Goal: Transaction & Acquisition: Purchase product/service

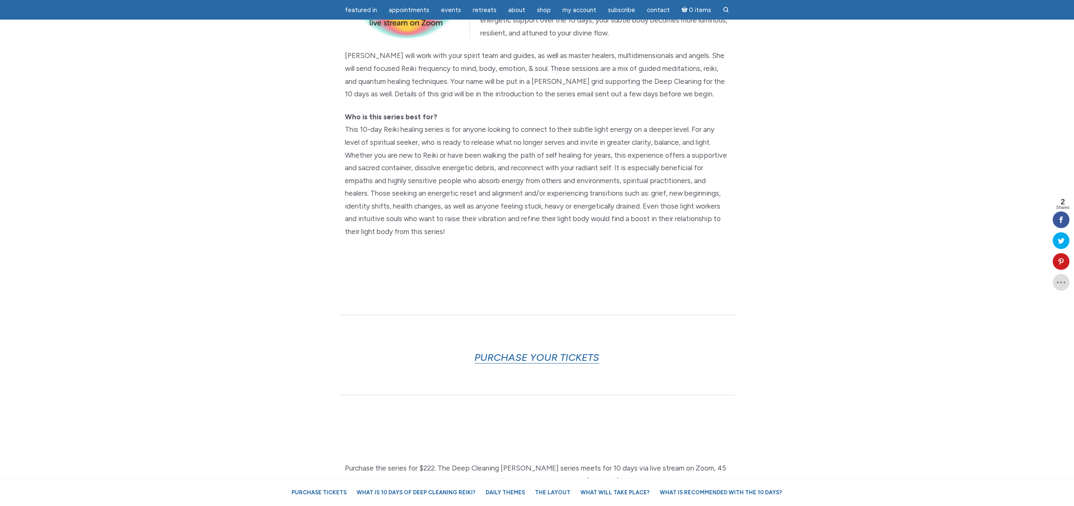
scroll to position [313, 0]
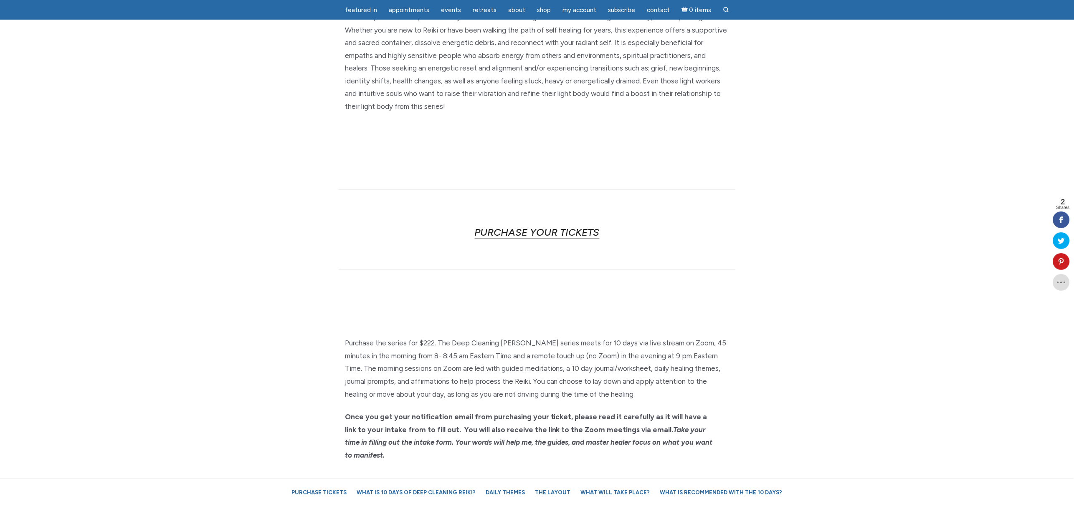
click at [553, 231] on link "PURCHASE YOUR TICKETS" at bounding box center [537, 232] width 125 height 13
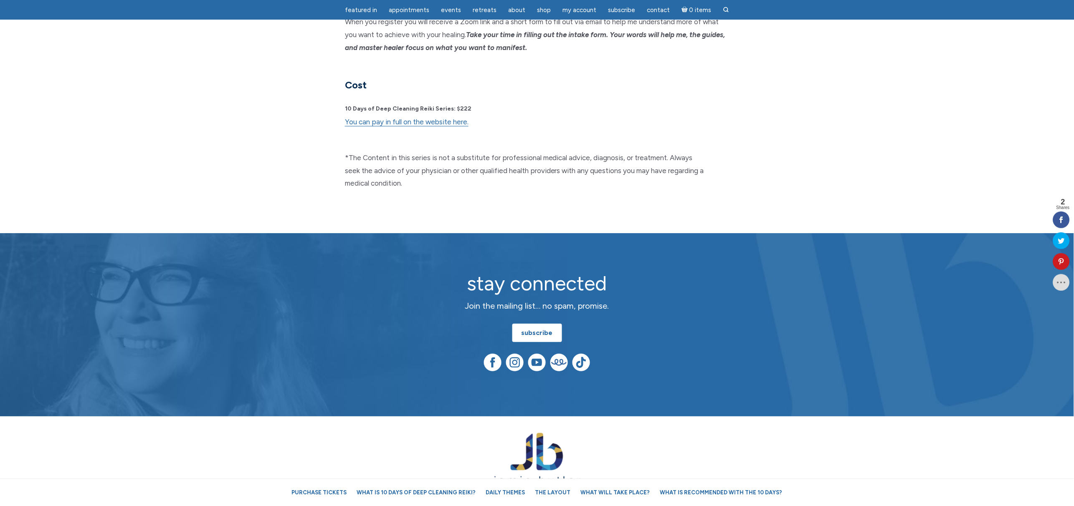
scroll to position [2193, 0]
click at [420, 117] on link "You can pay in full on the website here." at bounding box center [407, 121] width 124 height 9
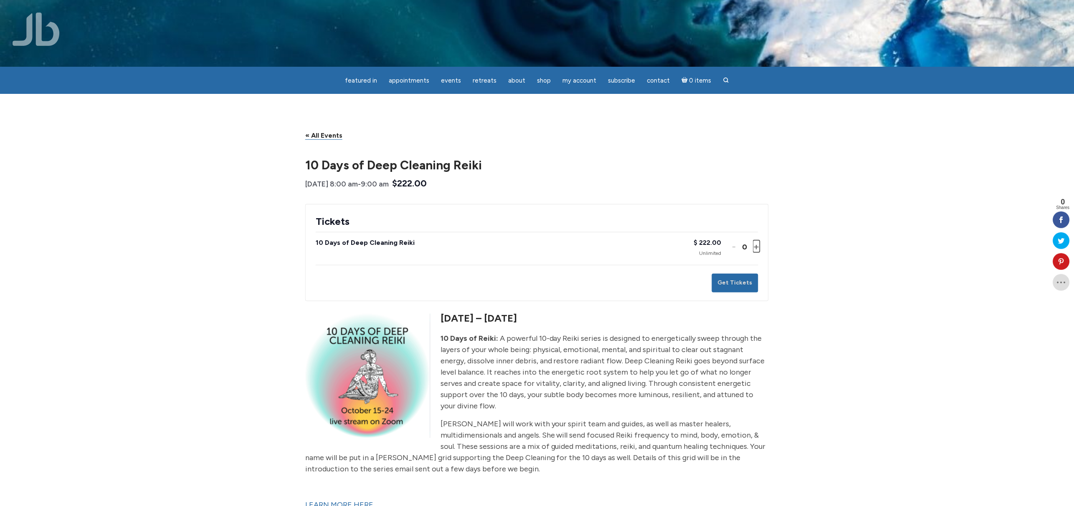
click at [755, 245] on button "Increase ticket quantity for 10 Days of Deep Cleaning Reiki +" at bounding box center [755, 247] width 5 height 12
click at [577, 81] on span "My Account" at bounding box center [579, 81] width 34 height 8
click at [580, 97] on span "My Orders" at bounding box center [579, 99] width 27 height 7
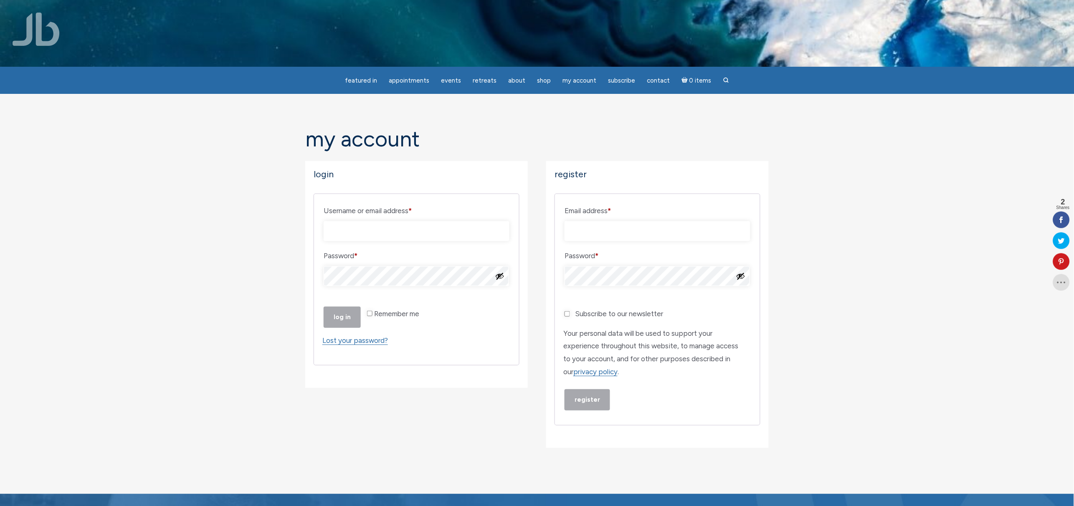
click at [434, 233] on input "Username or email address * Required" at bounding box center [417, 231] width 186 height 20
type input "mm_lloyd@yahoo.com"
click at [368, 316] on input "Remember me" at bounding box center [369, 313] width 5 height 5
checkbox input "true"
click at [500, 276] on button "Show password" at bounding box center [499, 276] width 9 height 9
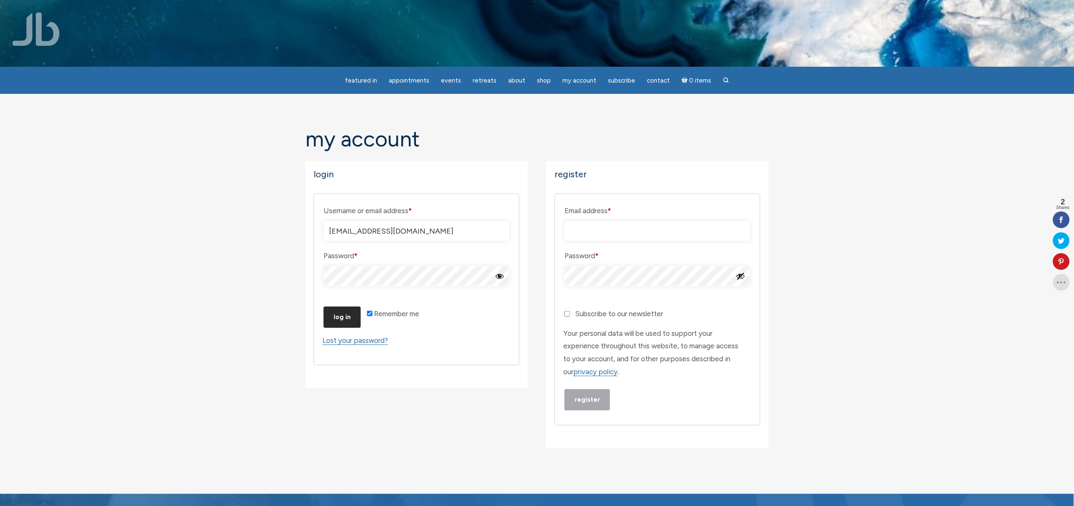
click at [341, 328] on button "Log in" at bounding box center [342, 317] width 37 height 21
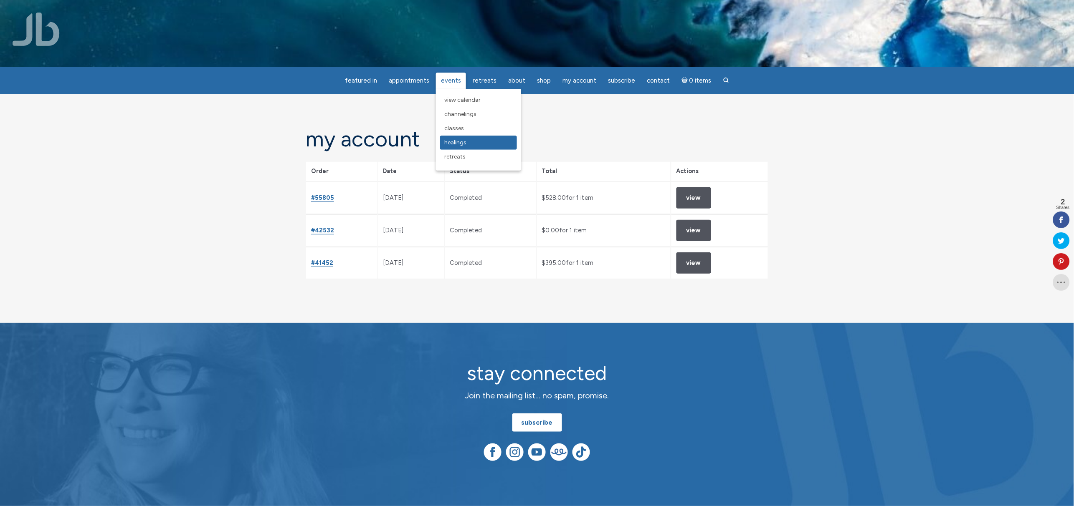
click at [461, 137] on link "Healings" at bounding box center [478, 143] width 77 height 14
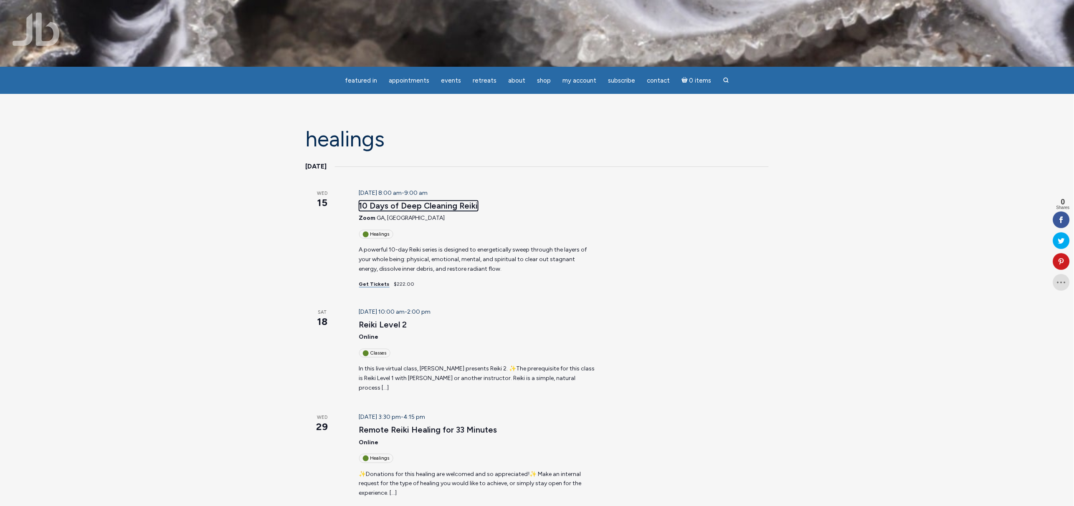
click at [414, 204] on link "10 Days of Deep Cleaning Reiki" at bounding box center [418, 206] width 119 height 10
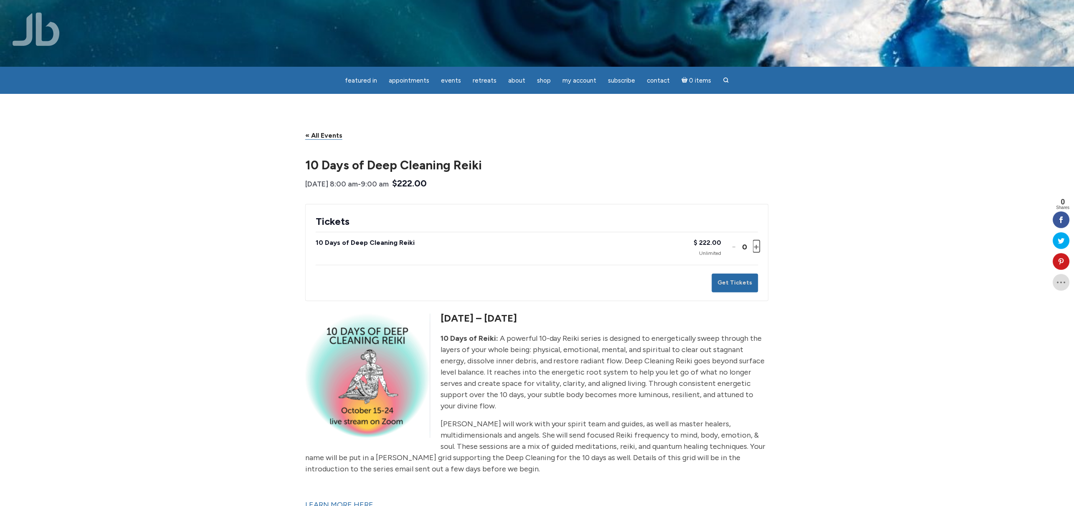
click at [755, 248] on button "Increase ticket quantity for 10 Days of Deep Cleaning Reiki +" at bounding box center [755, 247] width 5 height 12
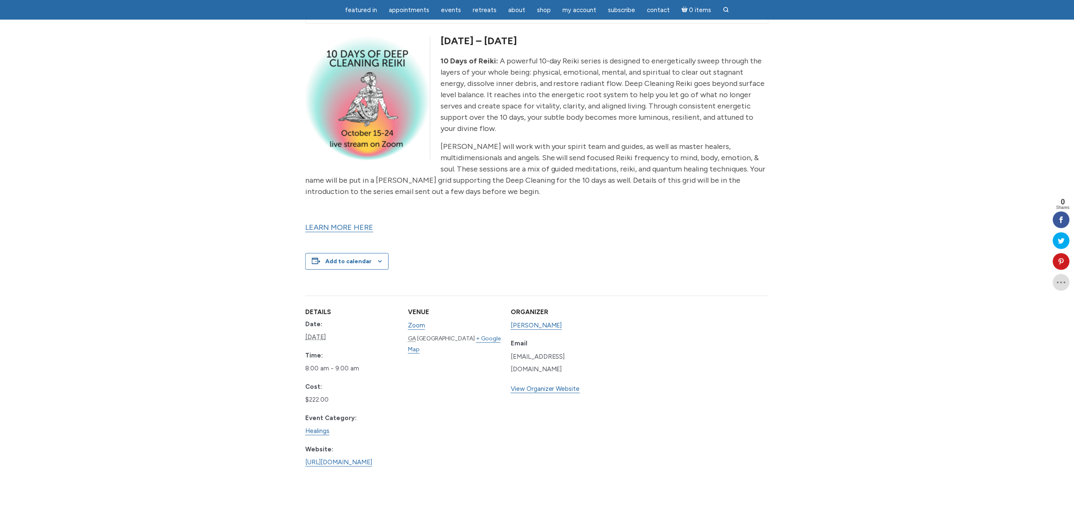
scroll to position [125, 0]
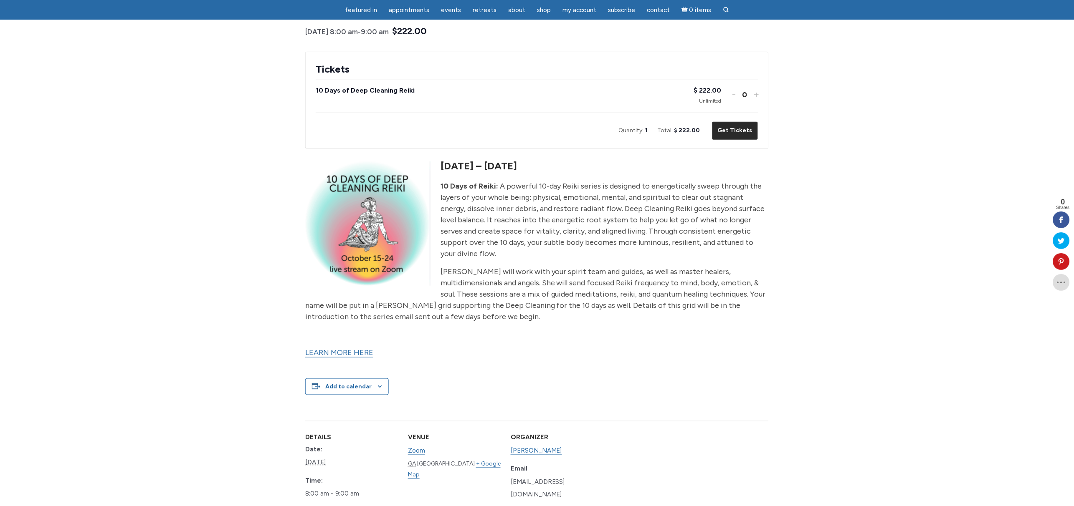
click at [746, 132] on button "Get Tickets" at bounding box center [735, 131] width 46 height 19
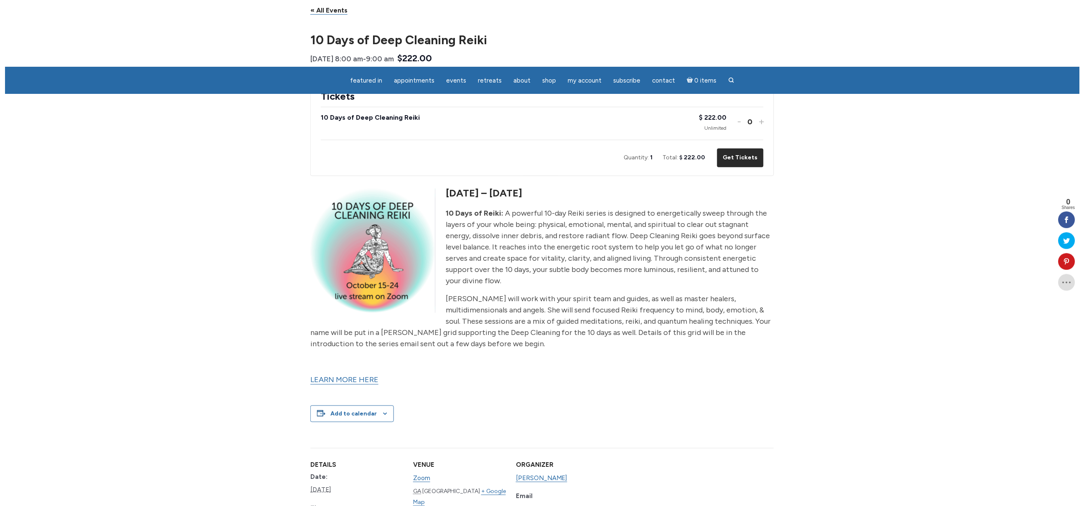
scroll to position [0, 0]
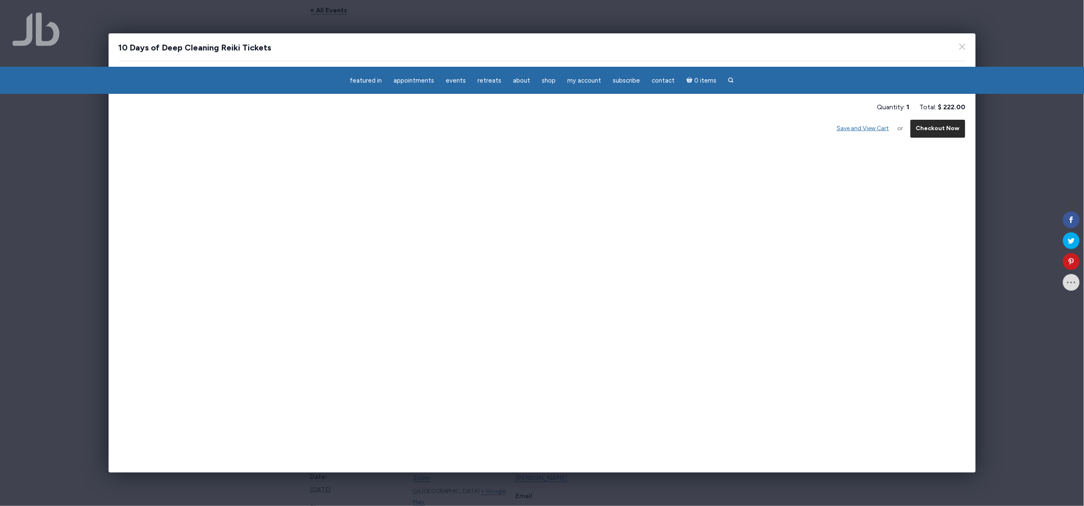
click at [937, 129] on button "Checkout Now" at bounding box center [938, 128] width 56 height 19
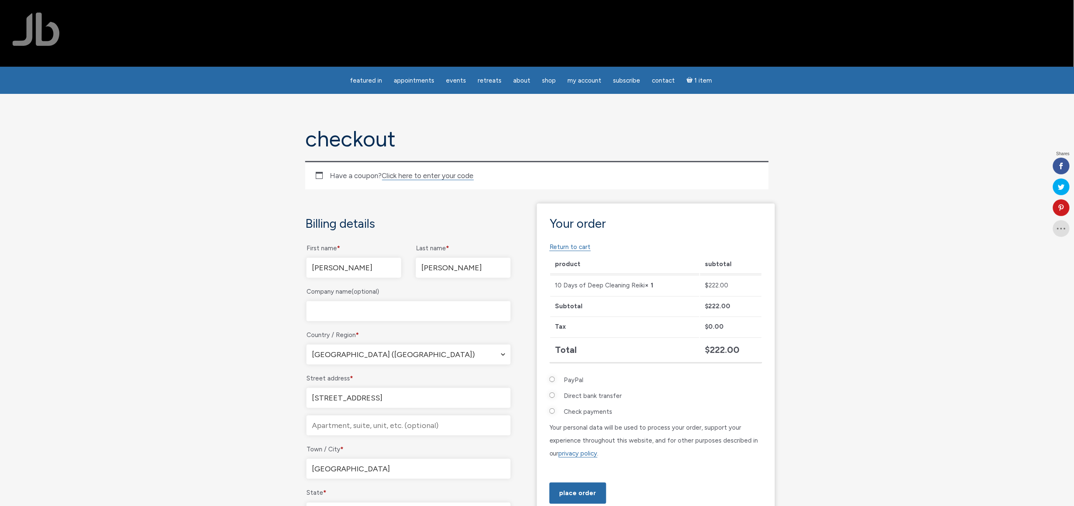
select select "CO"
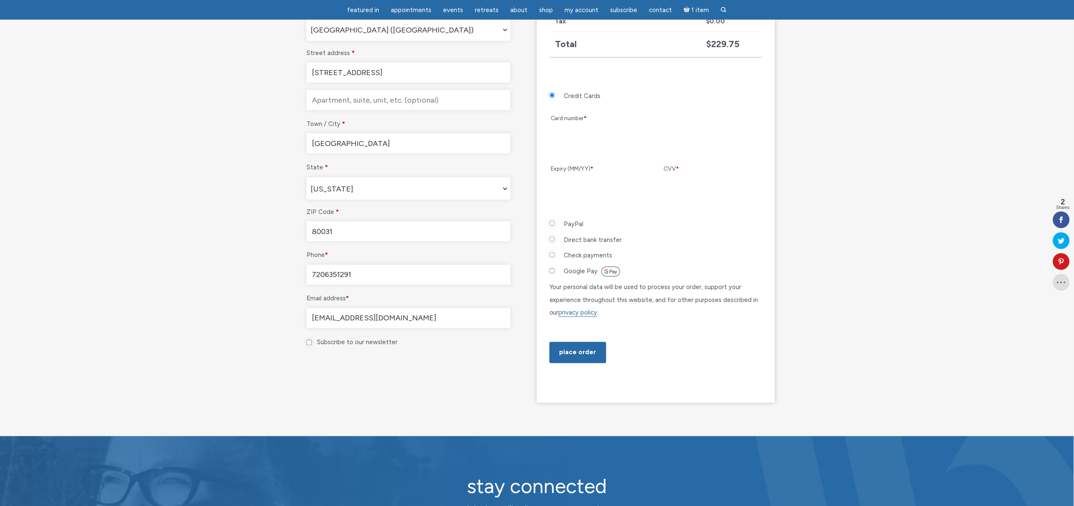
scroll to position [313, 0]
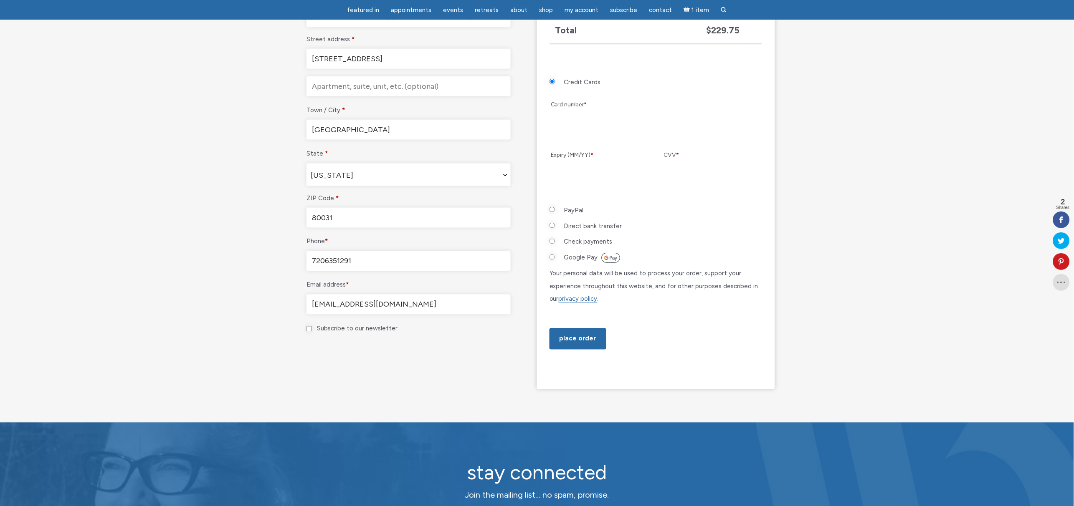
click at [553, 256] on input "Google Pay" at bounding box center [551, 257] width 5 height 5
radio input "true"
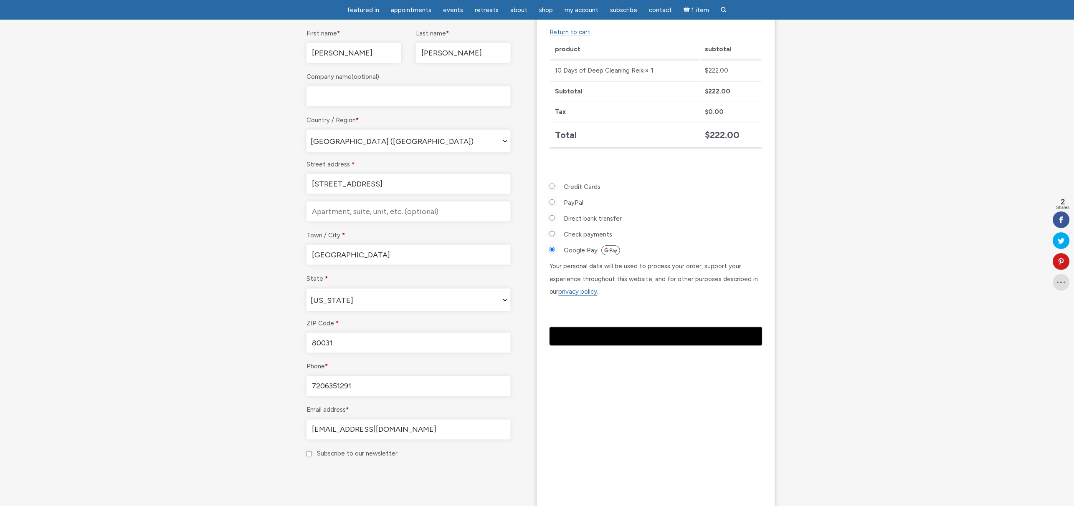
scroll to position [251, 0]
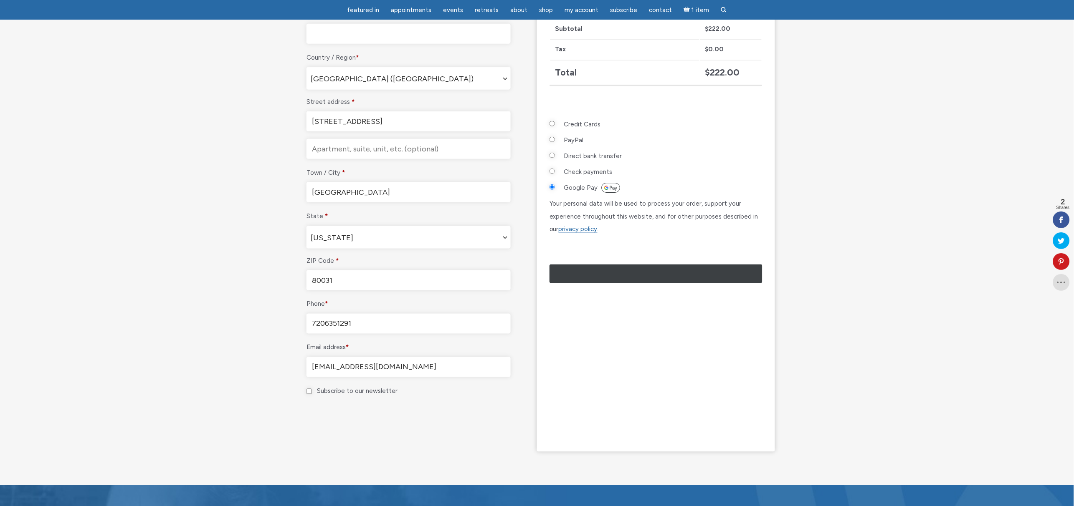
click at [734, 282] on div "@import url(//fonts.googleapis.com/css?family=Google+Sans_old:500) ••••••" at bounding box center [704, 275] width 128 height 14
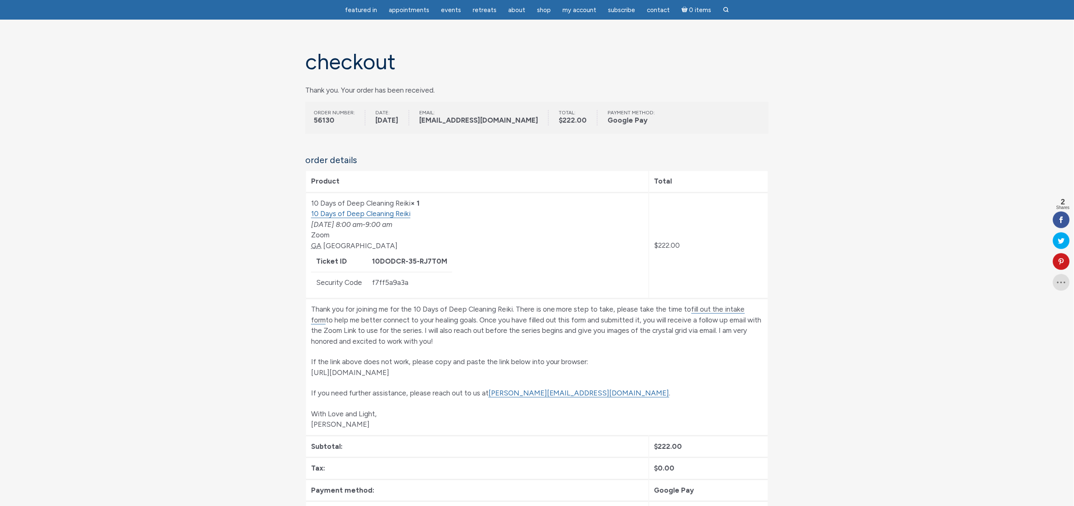
scroll to position [125, 0]
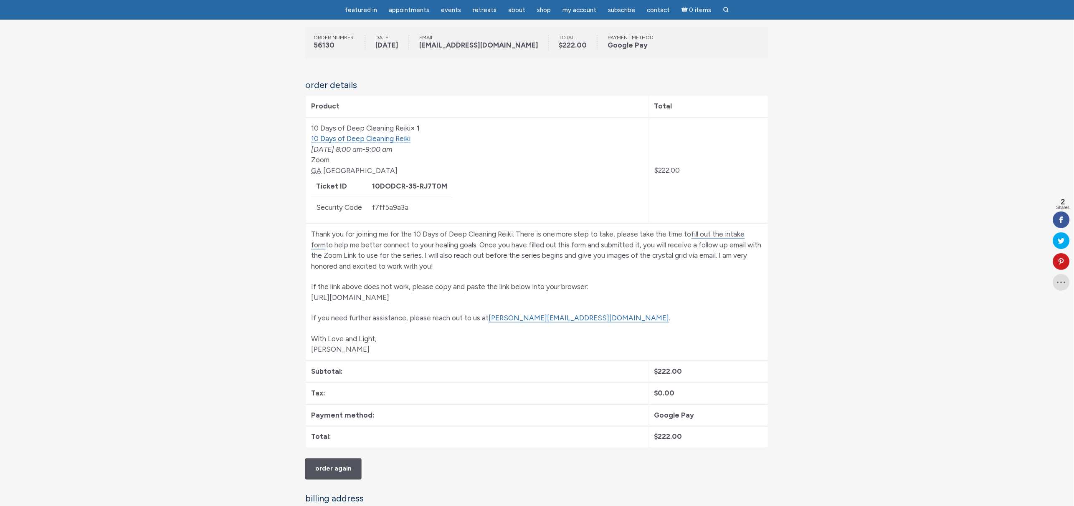
click at [504, 296] on p "If the link above does not work, please copy and paste the link below into your…" at bounding box center [537, 292] width 452 height 21
drag, startPoint x: 505, startPoint y: 296, endPoint x: 415, endPoint y: 296, distance: 89.4
click at [415, 296] on p "If the link above does not work, please copy and paste the link below into your…" at bounding box center [537, 292] width 452 height 21
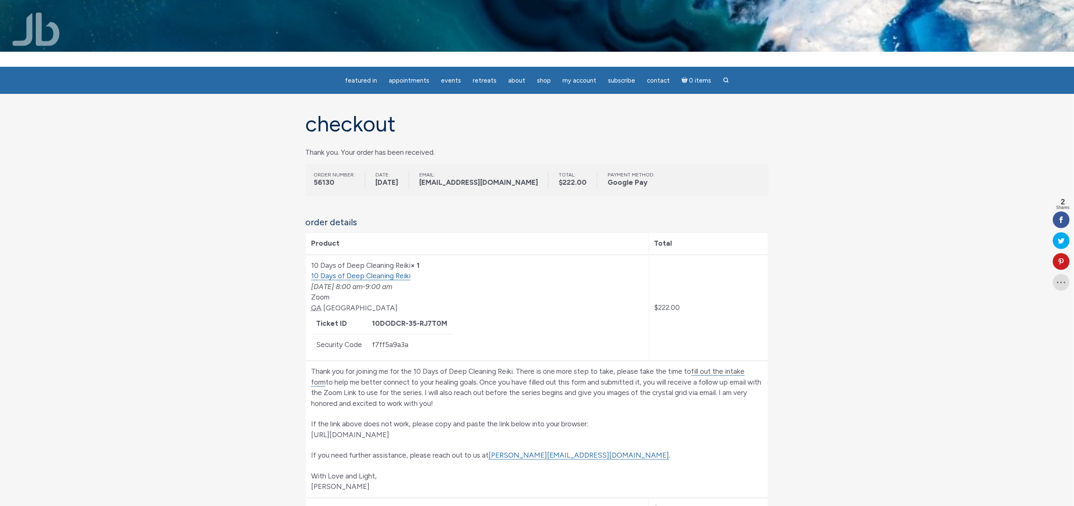
scroll to position [0, 0]
